Goal: Task Accomplishment & Management: Check status

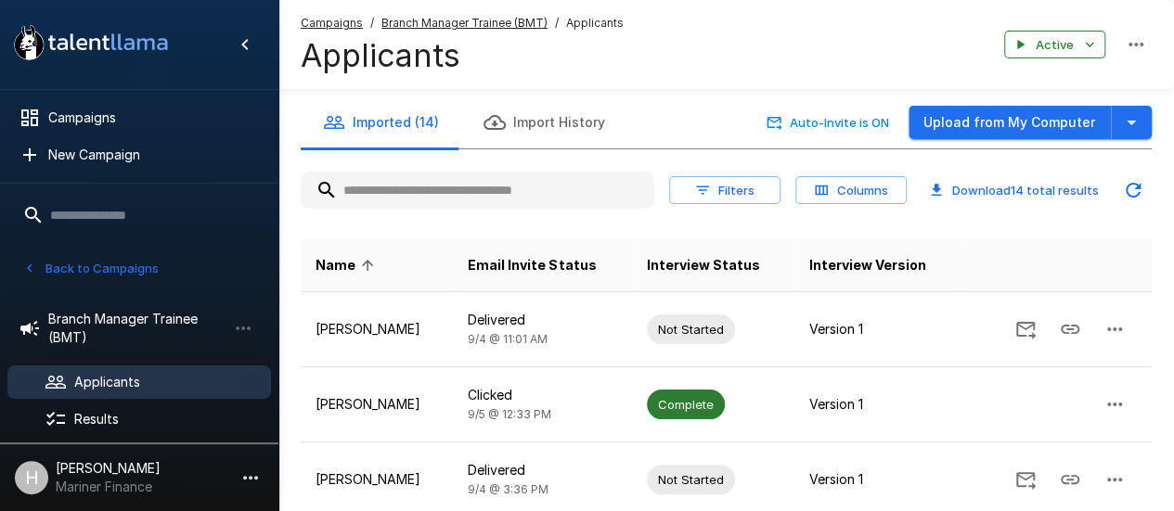
click at [340, 270] on span "Name" at bounding box center [347, 265] width 64 height 22
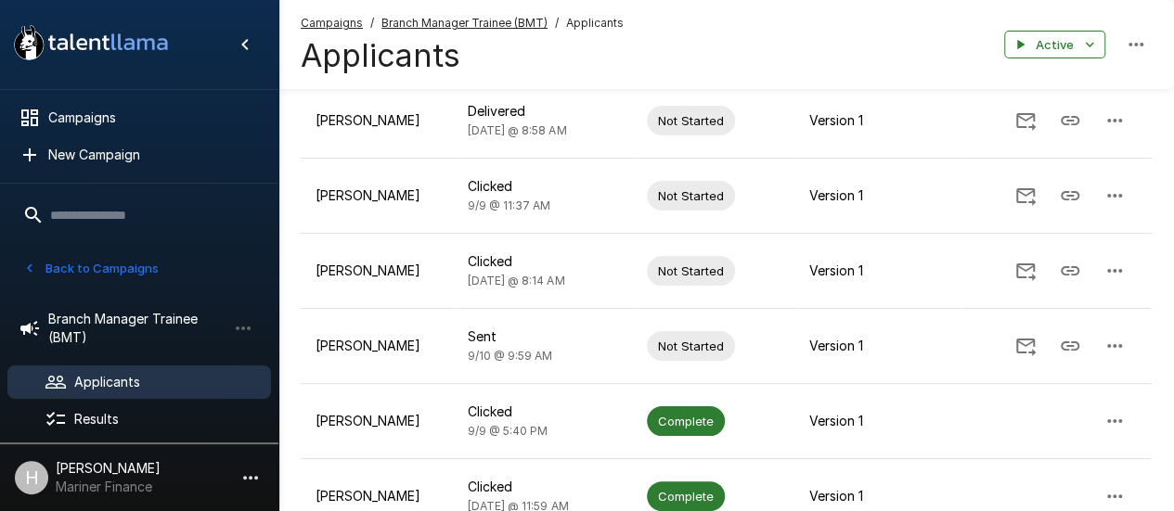
scroll to position [441, 0]
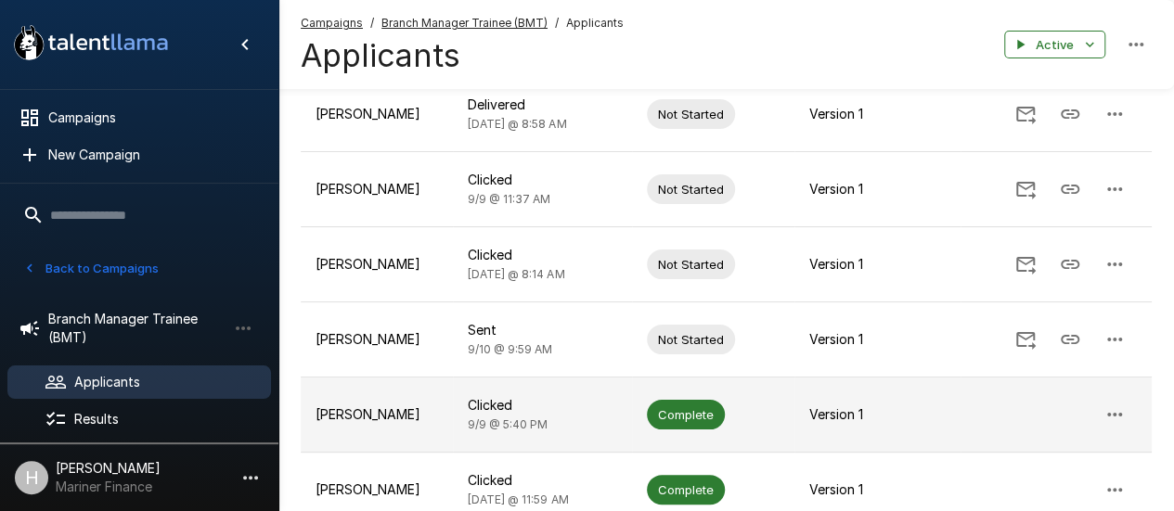
click at [348, 409] on p "[PERSON_NAME]" at bounding box center [376, 414] width 122 height 19
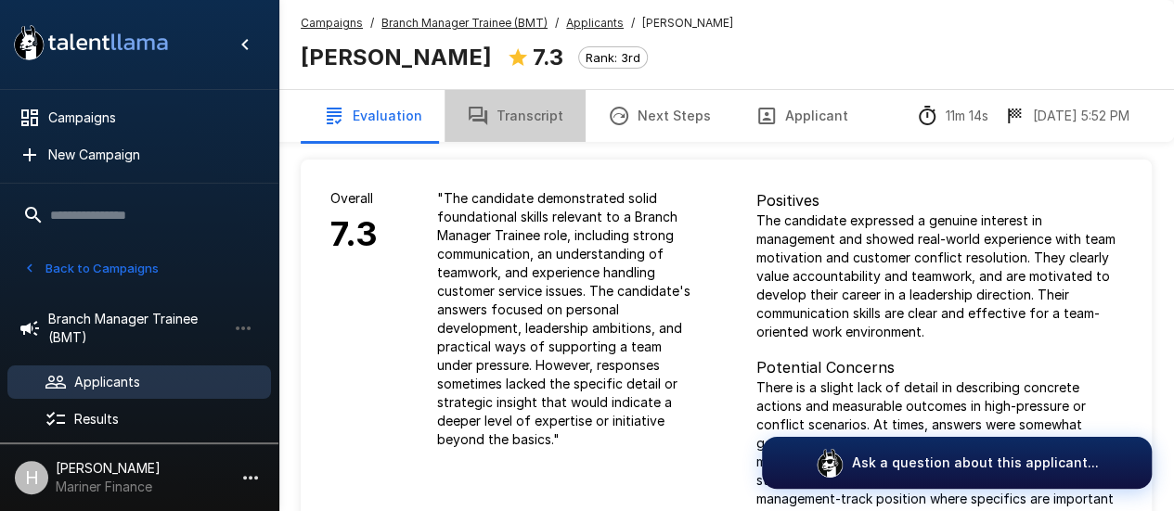
click at [549, 126] on button "Transcript" at bounding box center [514, 116] width 141 height 52
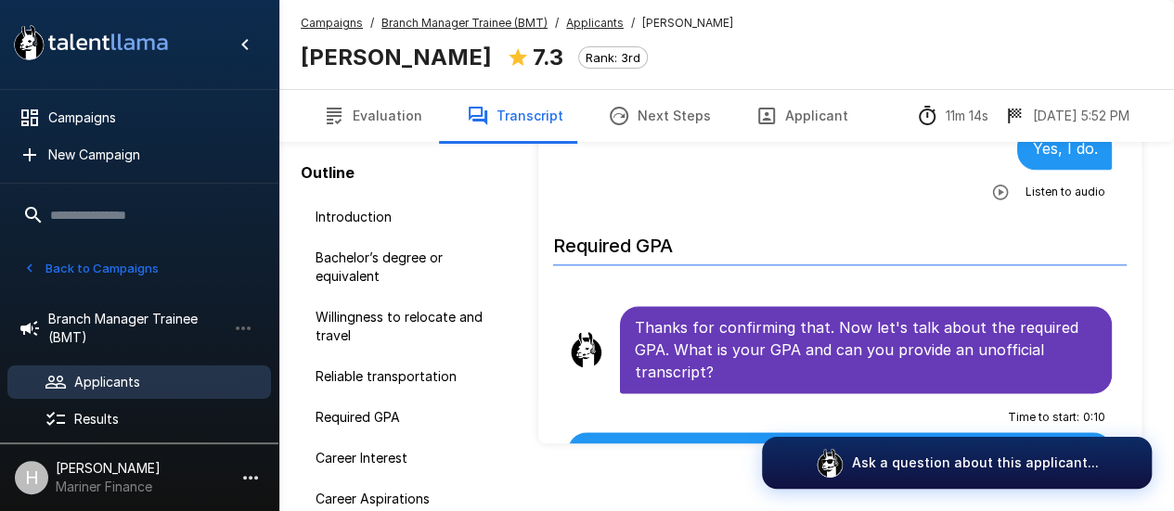
scroll to position [142, 0]
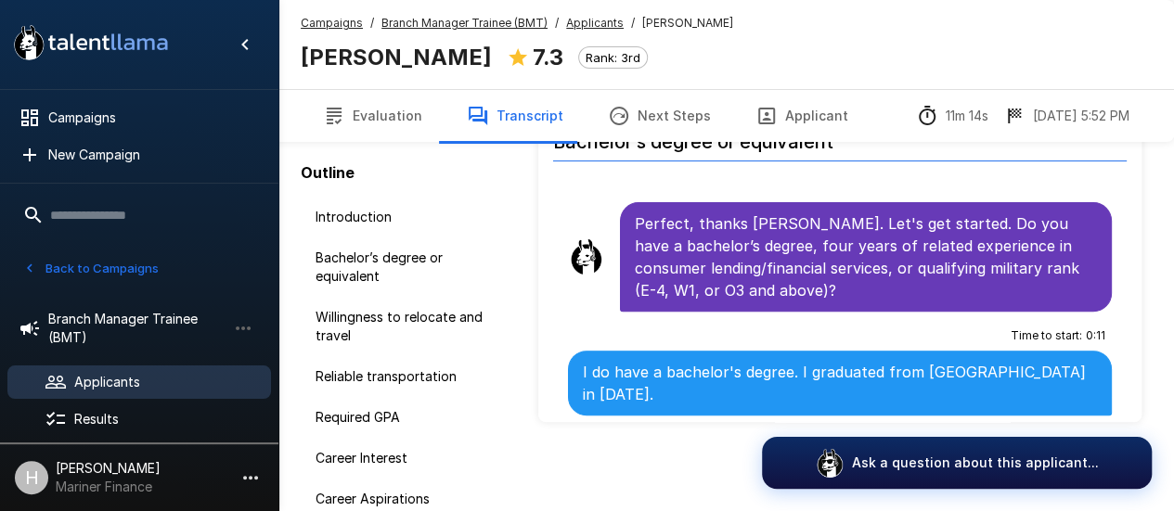
scroll to position [72, 0]
